Goal: Contribute content: Add original content to the website for others to see

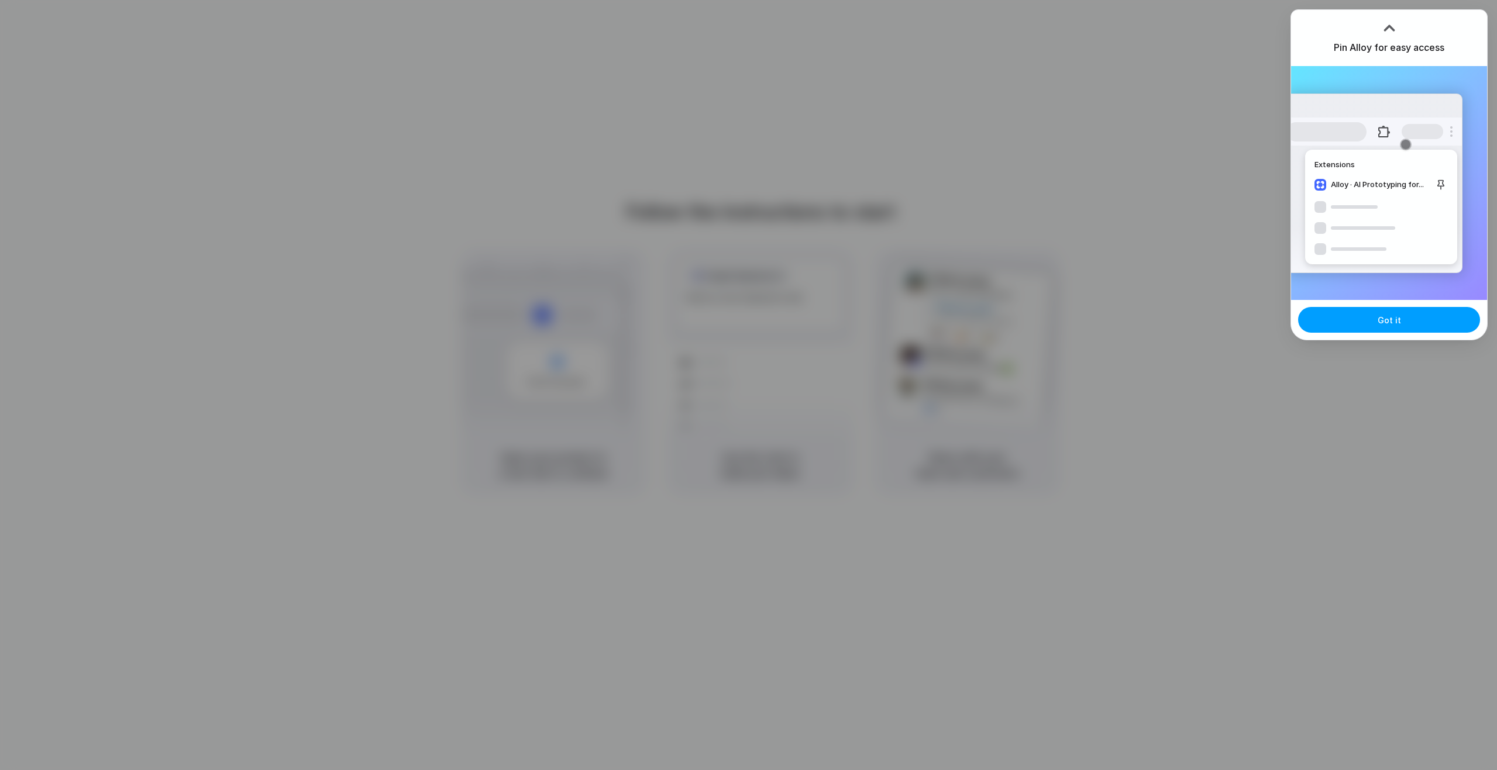
click at [1401, 328] on button "Got it" at bounding box center [1389, 320] width 182 height 26
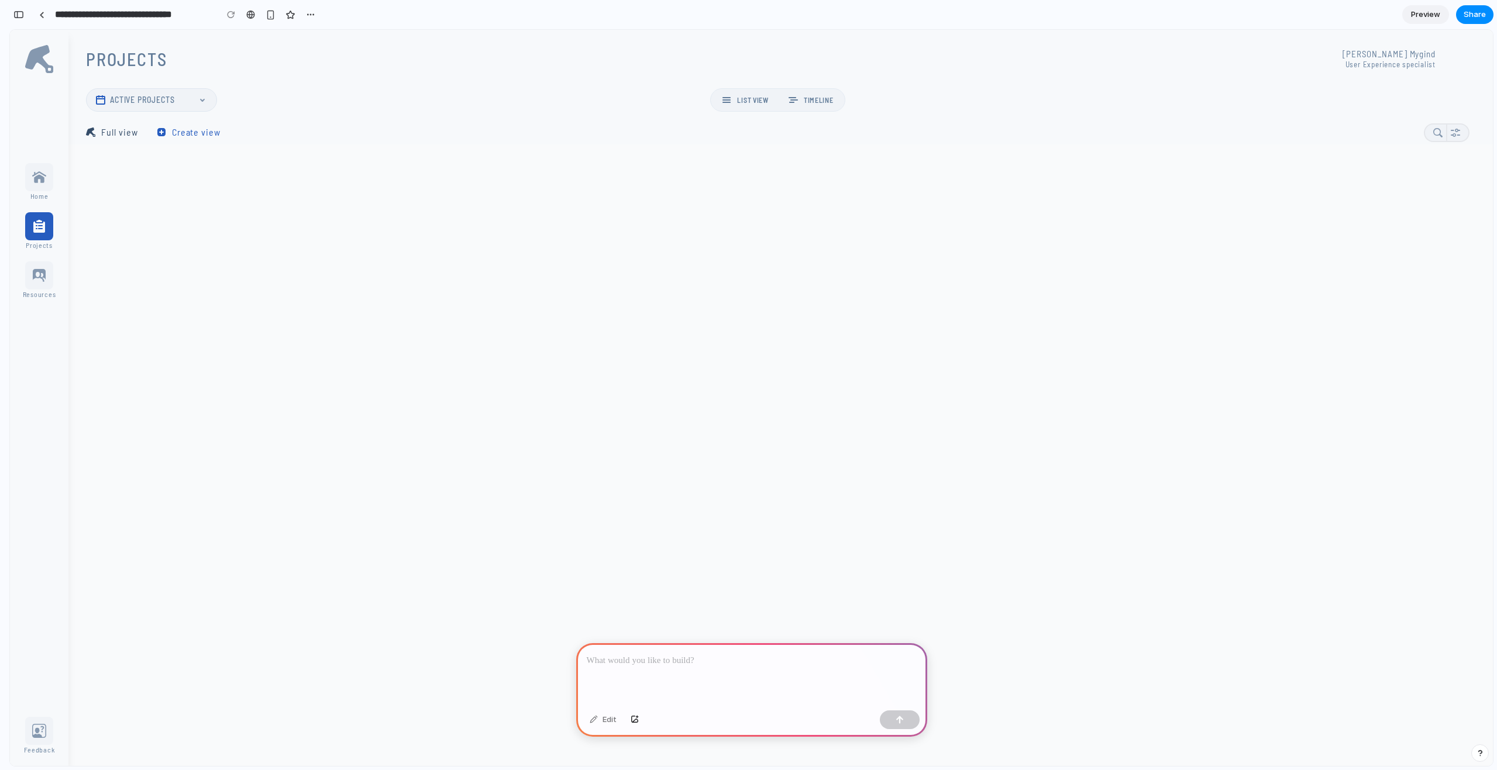
scroll to position [485, 0]
click at [37, 279] on icon at bounding box center [39, 275] width 28 height 28
click at [40, 178] on icon at bounding box center [39, 177] width 14 height 12
click at [457, 265] on div at bounding box center [1149, 253] width 2163 height 1186
click at [641, 662] on p at bounding box center [752, 661] width 330 height 14
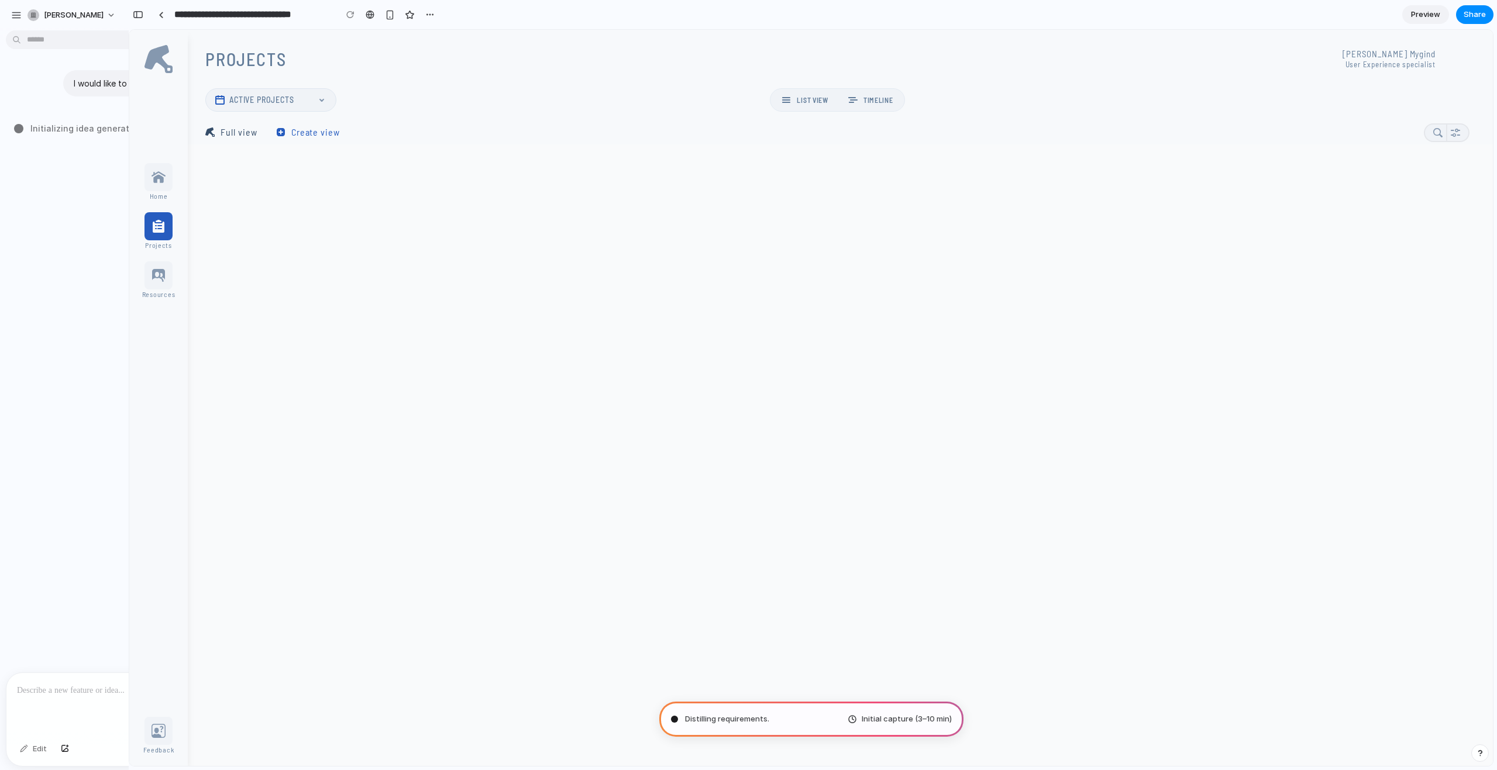
type input "**********"
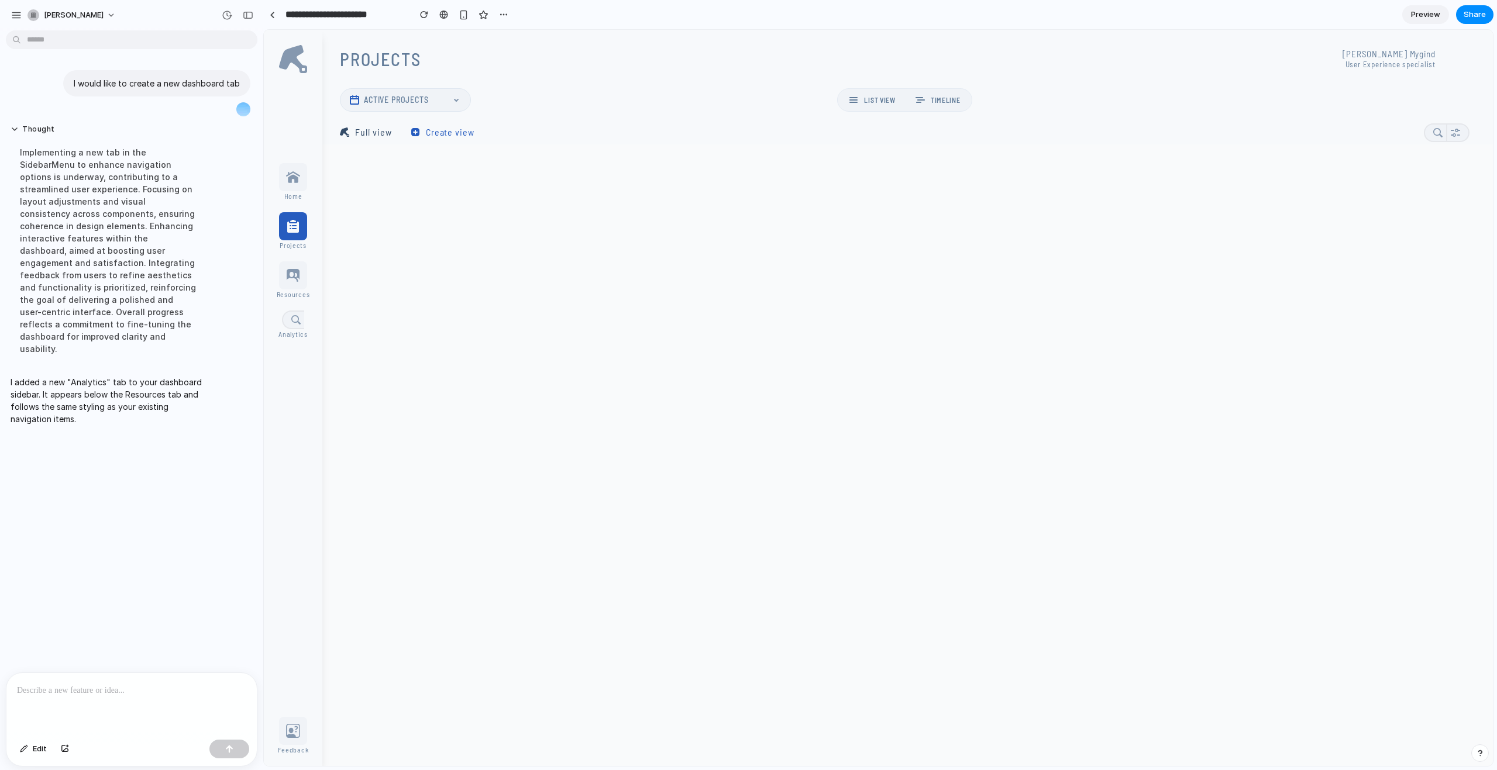
scroll to position [0, 0]
click at [290, 319] on icon at bounding box center [293, 320] width 22 height 19
click at [277, 321] on li "Analytics" at bounding box center [293, 325] width 33 height 28
click at [286, 320] on icon at bounding box center [293, 320] width 22 height 19
click at [294, 320] on icon at bounding box center [293, 320] width 22 height 19
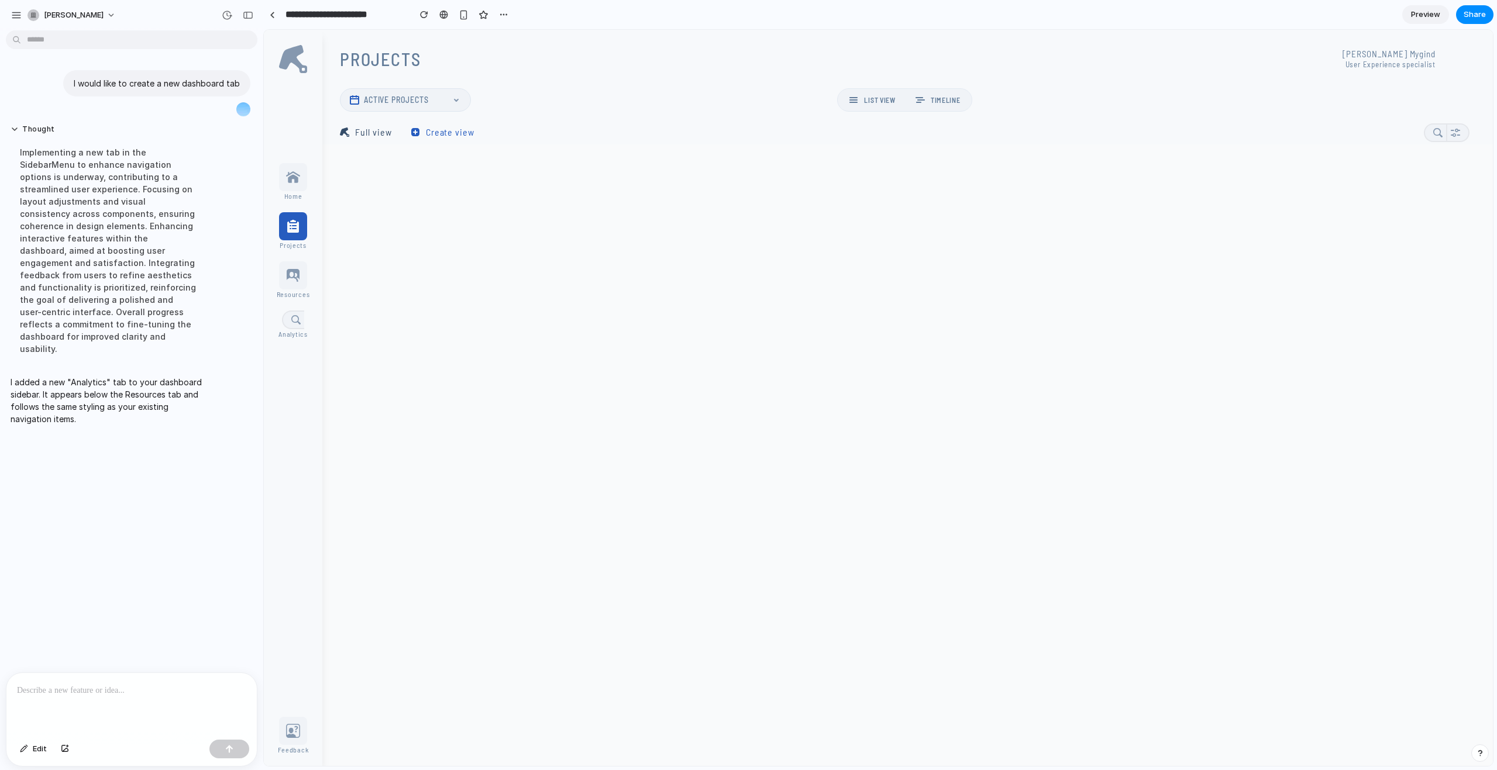
click at [295, 278] on icon at bounding box center [293, 275] width 13 height 13
click at [291, 322] on icon at bounding box center [293, 320] width 22 height 19
click at [292, 321] on icon at bounding box center [295, 319] width 9 height 9
click at [292, 319] on icon at bounding box center [295, 319] width 9 height 9
click at [104, 697] on p at bounding box center [131, 691] width 229 height 14
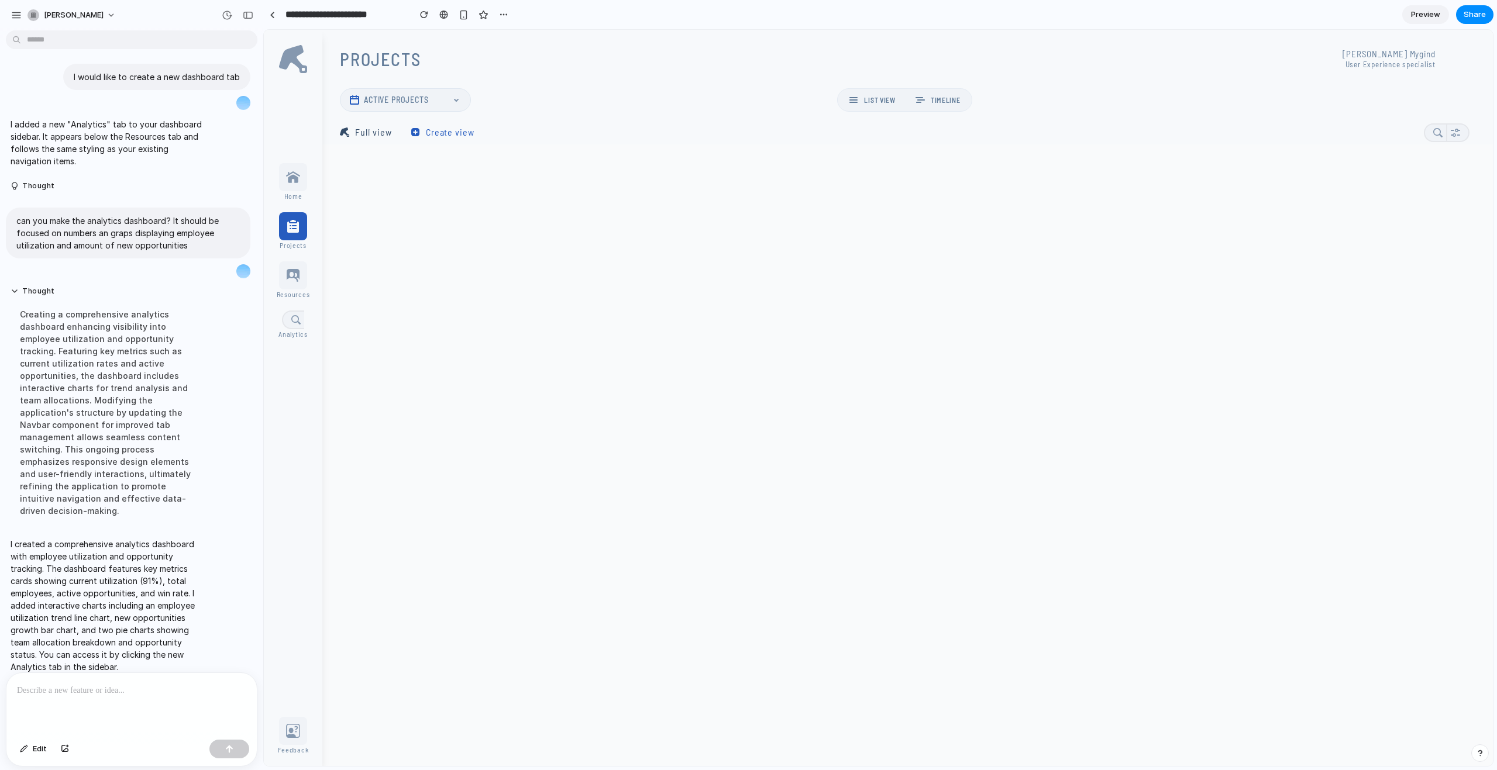
click at [98, 609] on p "I created a comprehensive analytics dashboard with employee utilization and opp…" at bounding box center [108, 605] width 195 height 135
click at [295, 319] on icon at bounding box center [293, 320] width 22 height 19
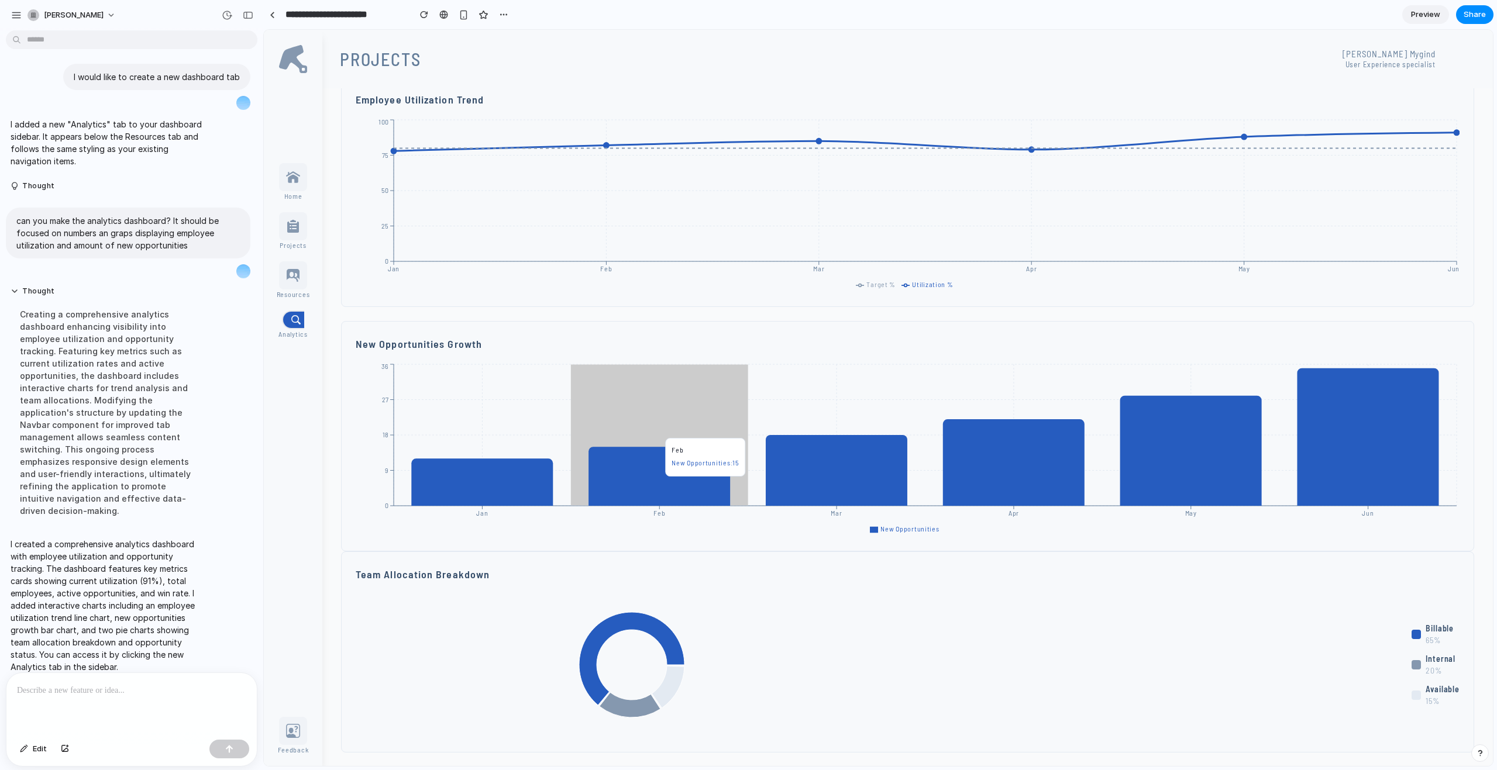
scroll to position [412, 0]
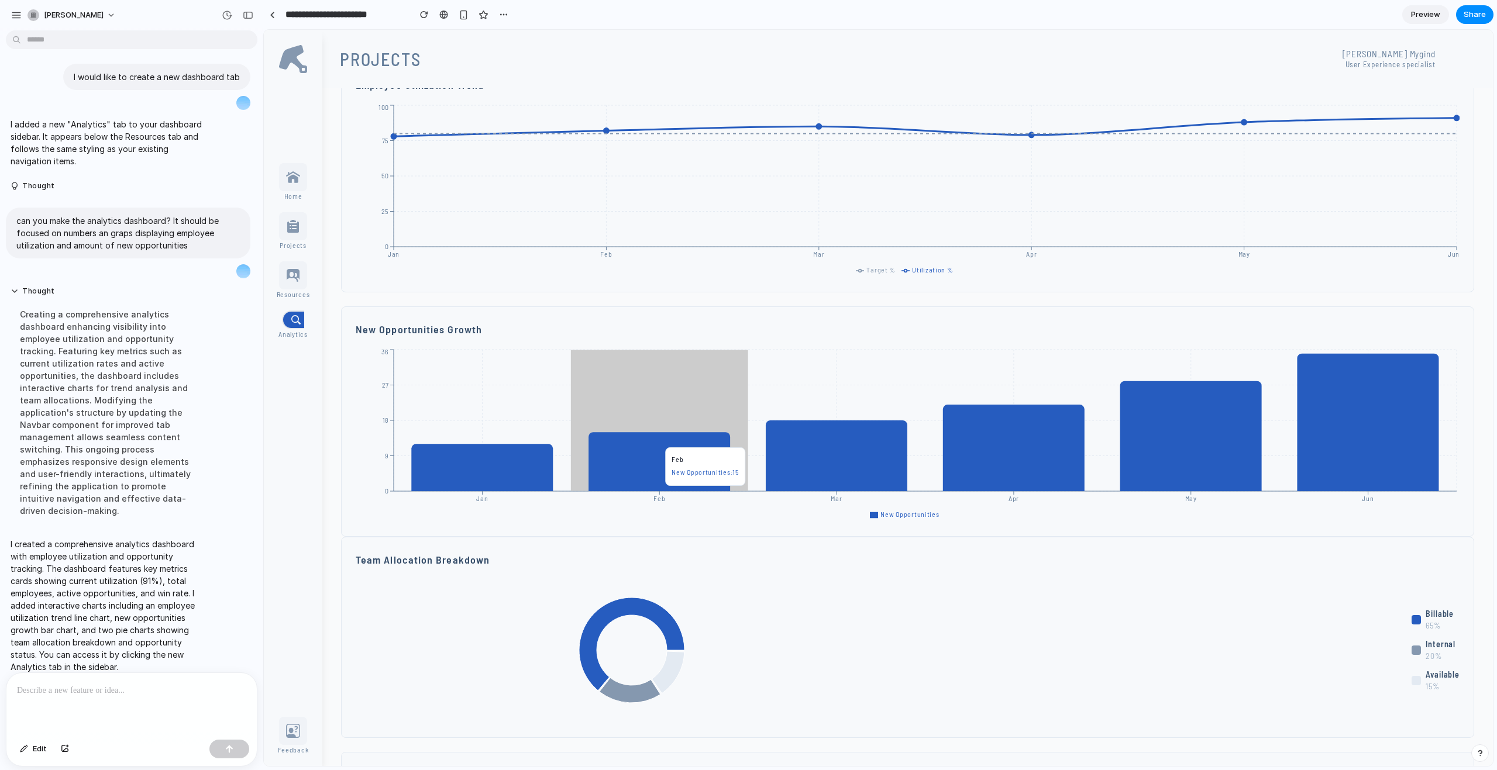
click at [640, 442] on icon at bounding box center [659, 461] width 142 height 59
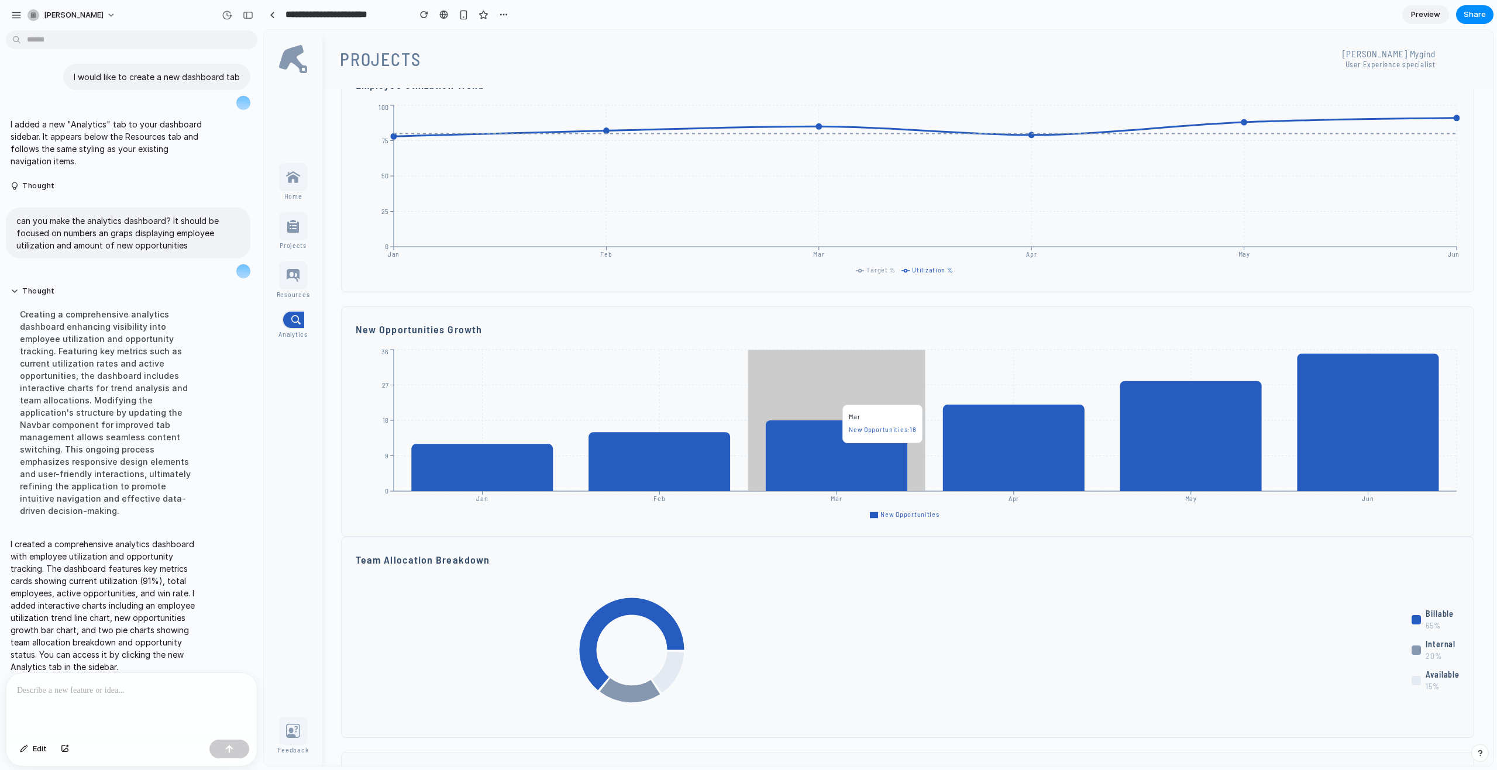
click at [846, 449] on icon at bounding box center [837, 456] width 142 height 71
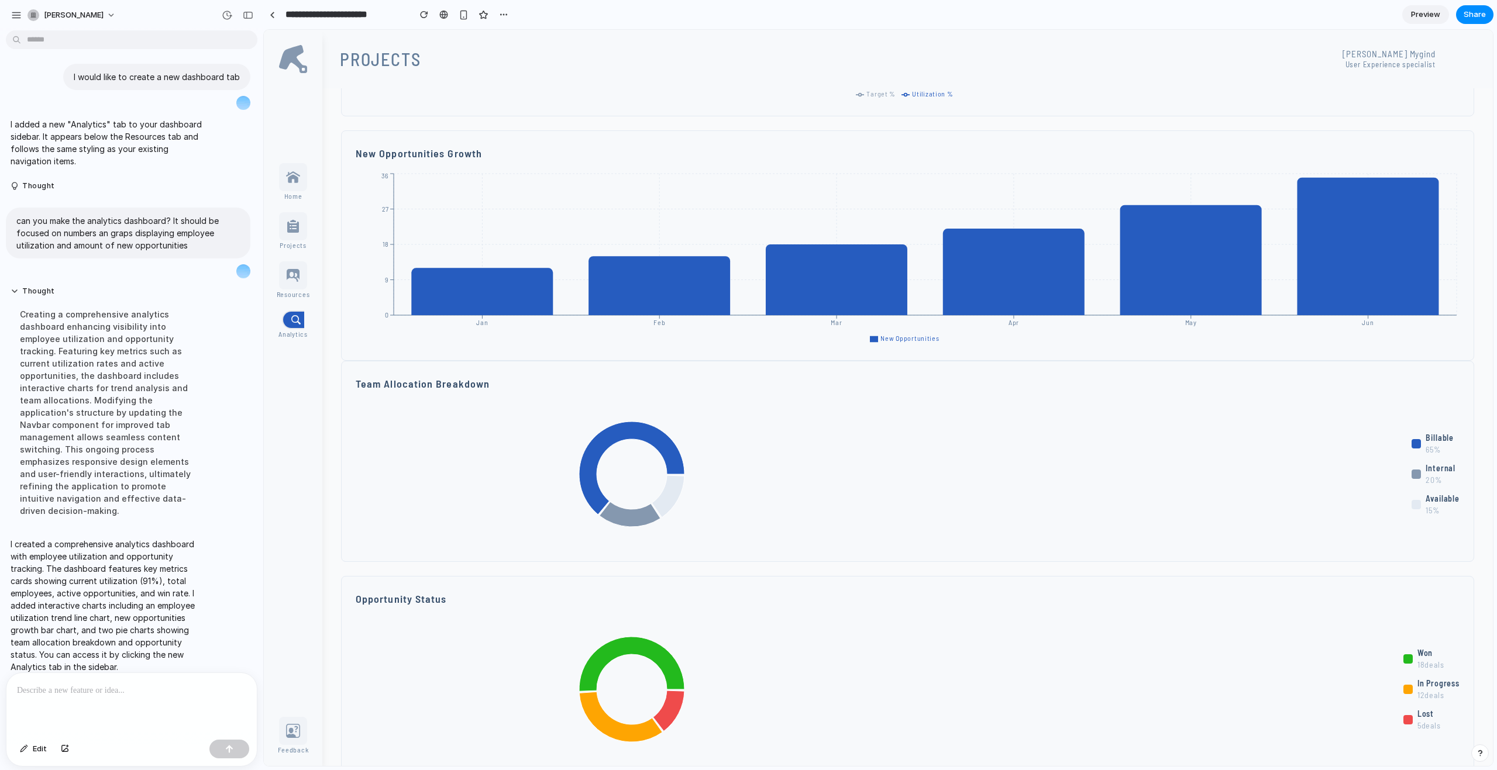
scroll to position [618, 0]
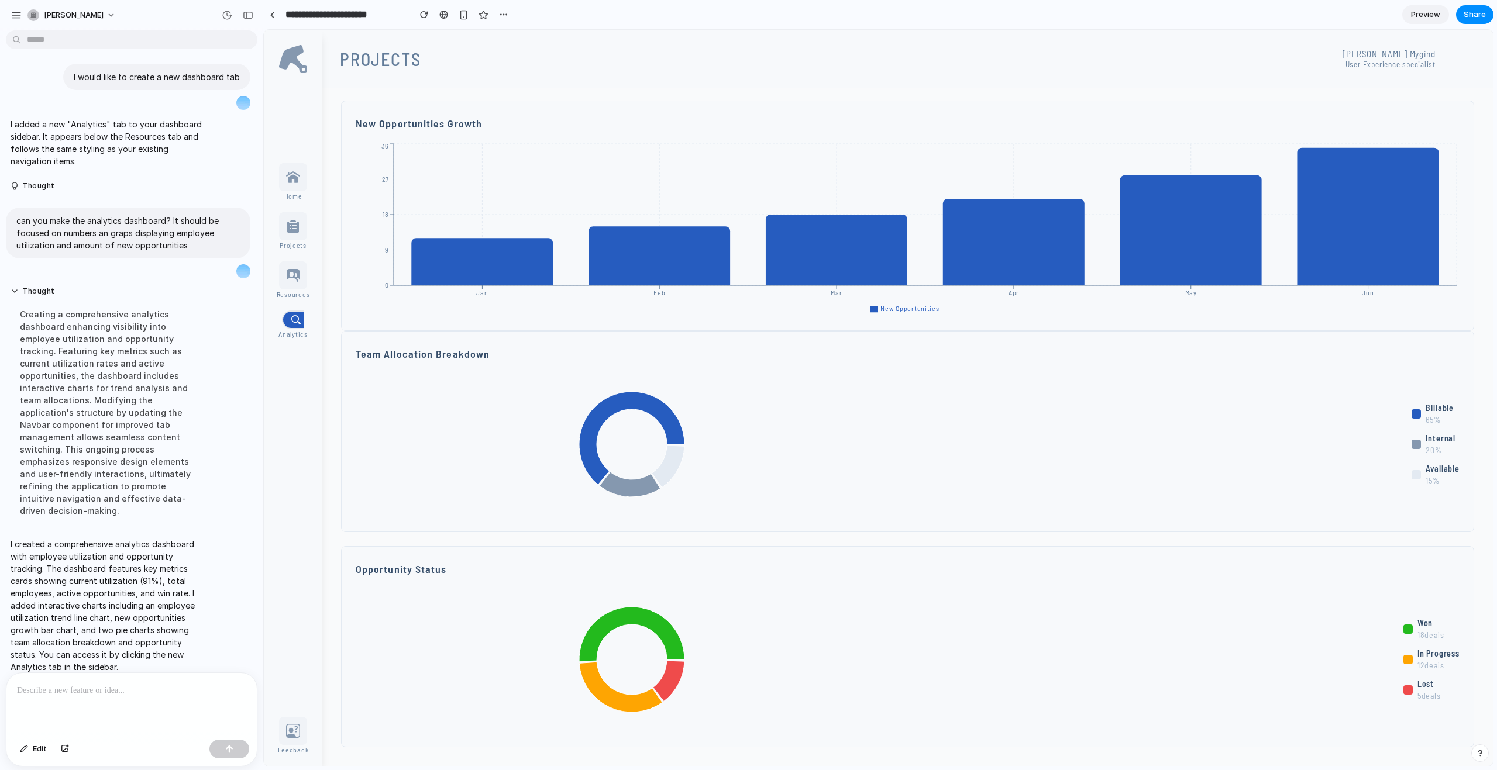
click at [640, 607] on icon at bounding box center [632, 660] width 552 height 146
click at [617, 404] on icon at bounding box center [631, 438] width 105 height 93
drag, startPoint x: 516, startPoint y: 466, endPoint x: 673, endPoint y: 448, distance: 158.5
click at [525, 463] on icon at bounding box center [632, 444] width 552 height 146
click at [333, 420] on div "Analytics Dashboard Employee utilization and opportunity tracking Current Utili…" at bounding box center [907, 118] width 1171 height 1296
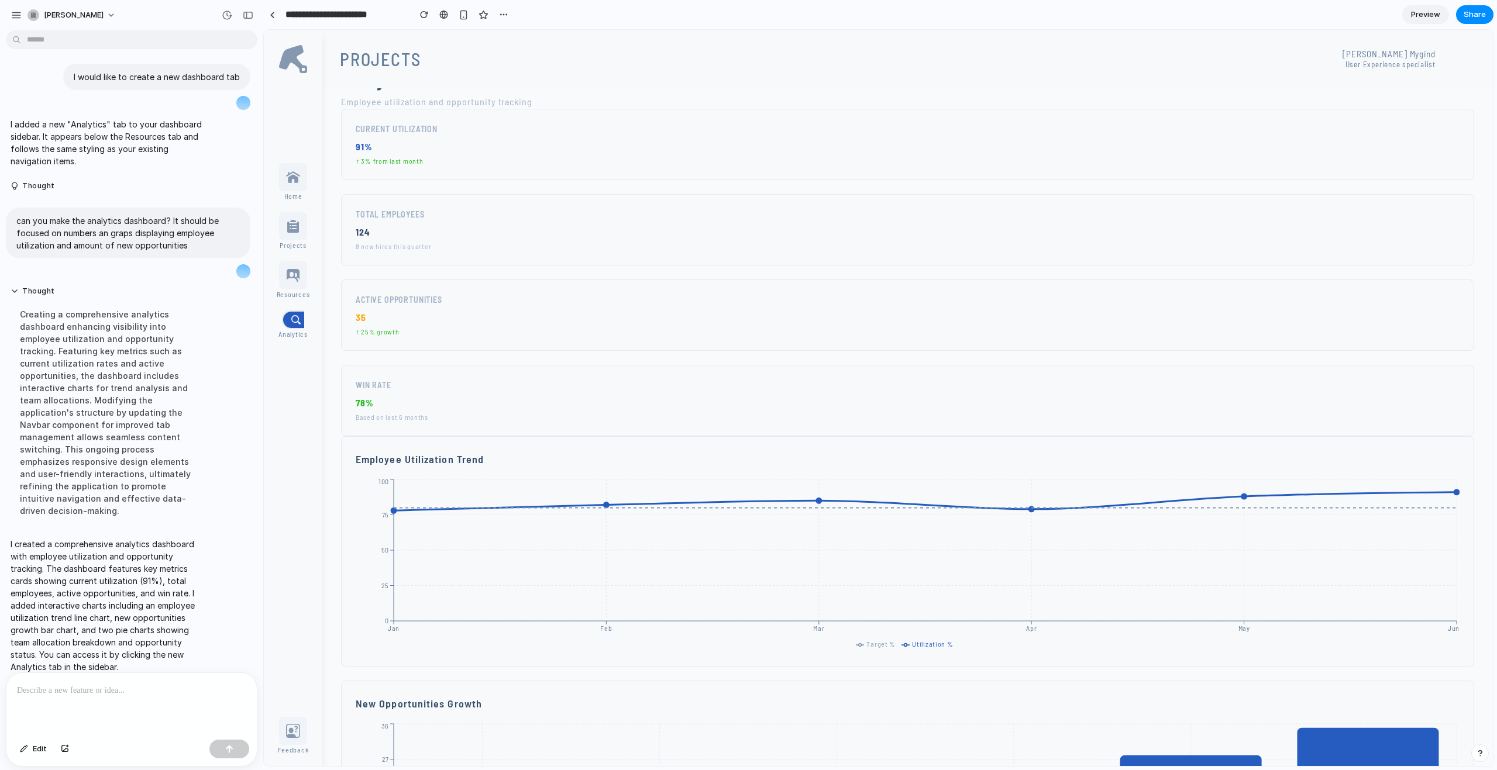
scroll to position [0, 0]
